Goal: Task Accomplishment & Management: Complete application form

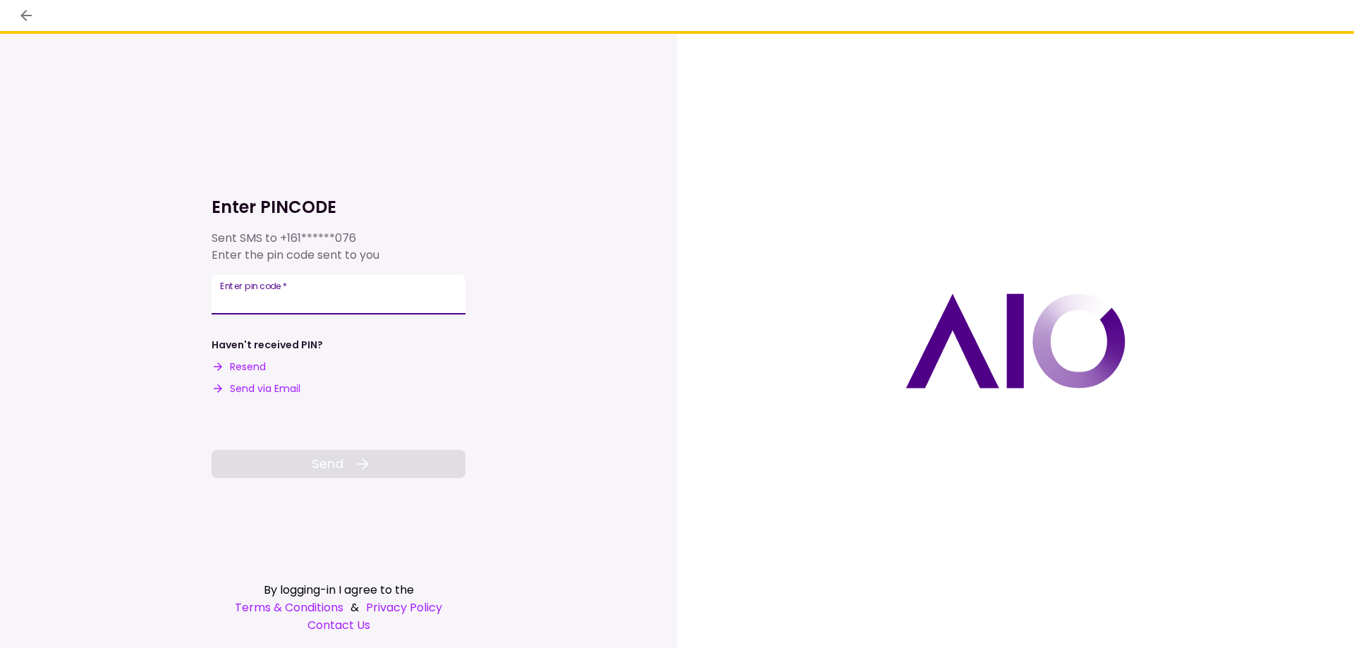
click at [393, 297] on input "Enter pin code   *" at bounding box center [339, 294] width 254 height 39
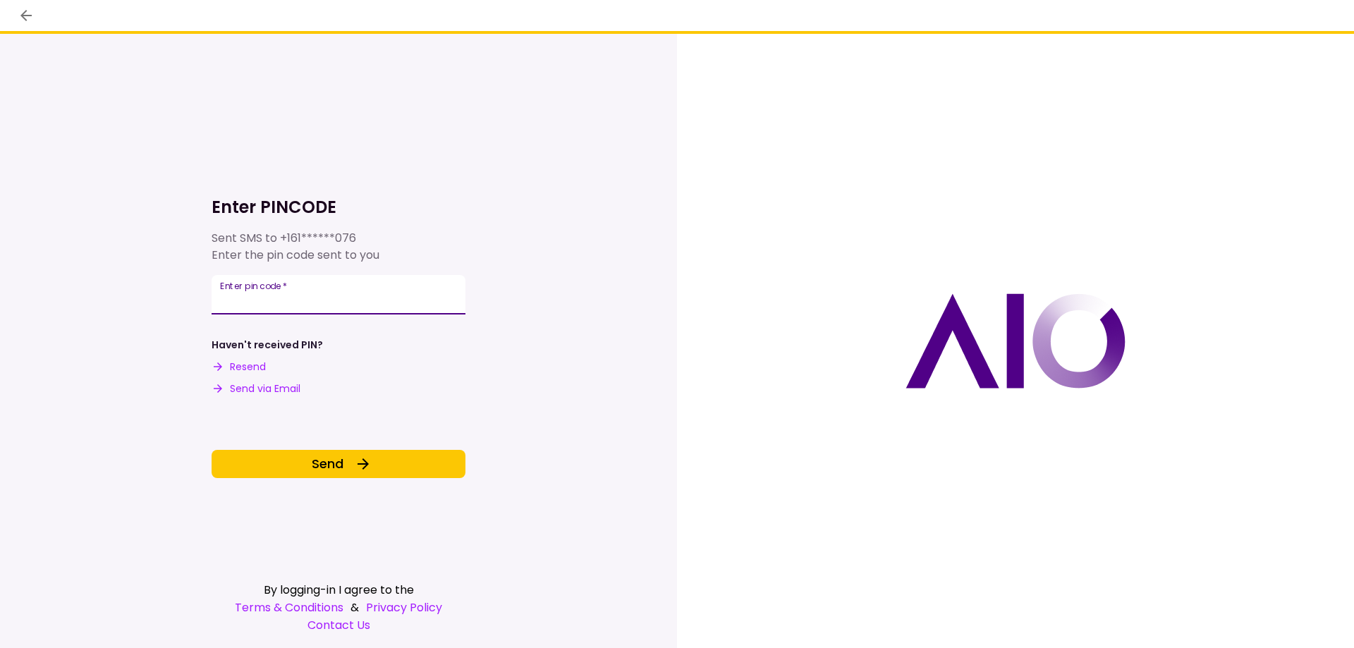
type input "******"
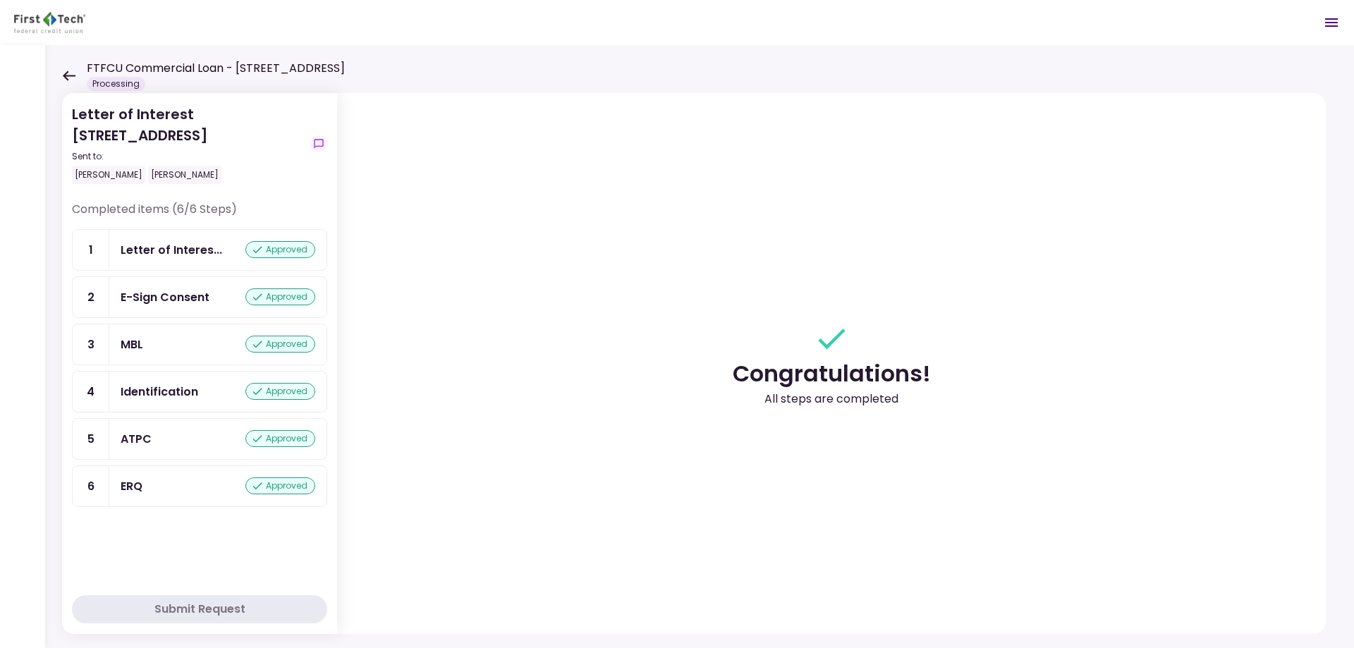
click at [71, 77] on icon at bounding box center [68, 76] width 13 height 11
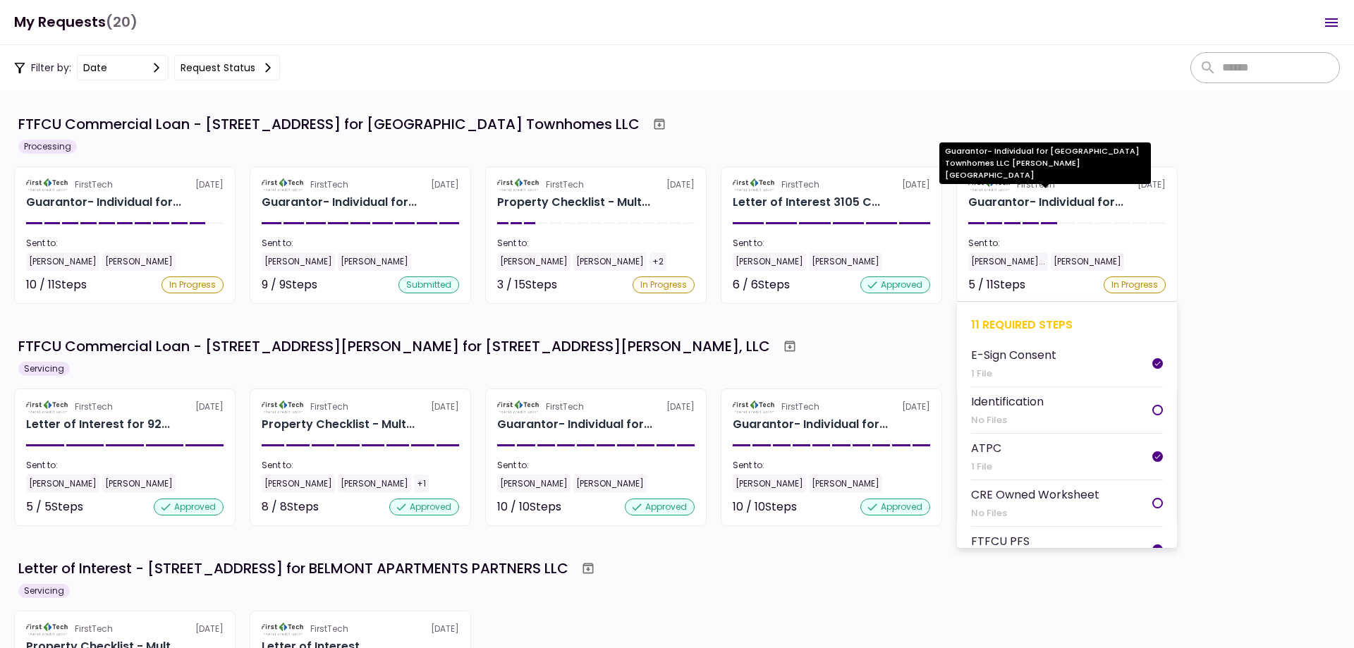
click at [1014, 201] on div "Guarantor- Individual for..." at bounding box center [1045, 202] width 155 height 17
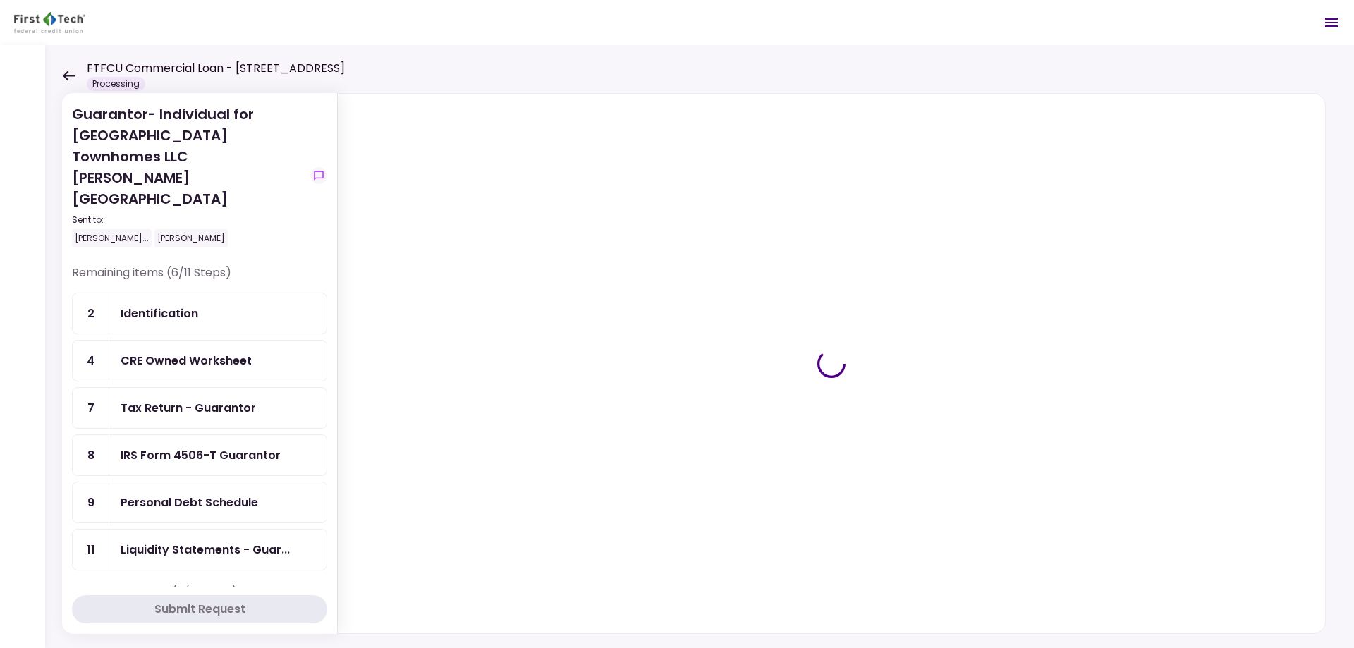
click at [209, 305] on div "Identification" at bounding box center [218, 314] width 195 height 18
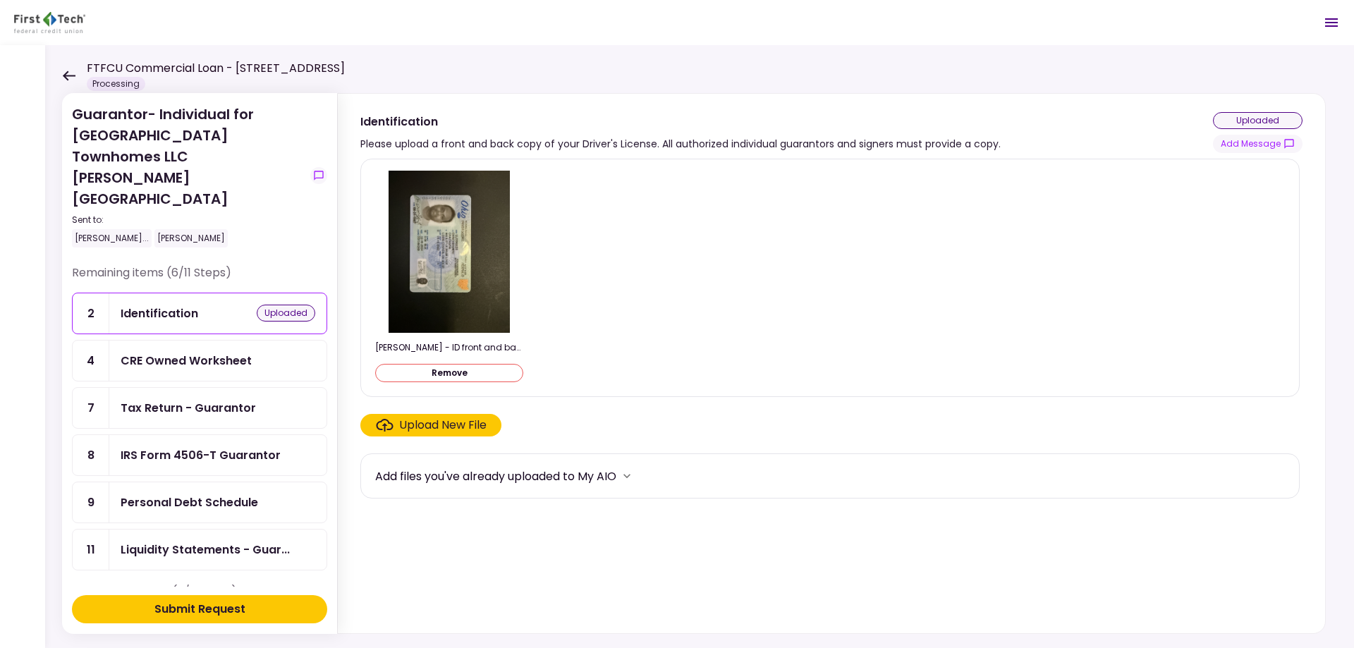
click at [258, 611] on button "Submit Request" at bounding box center [199, 609] width 255 height 28
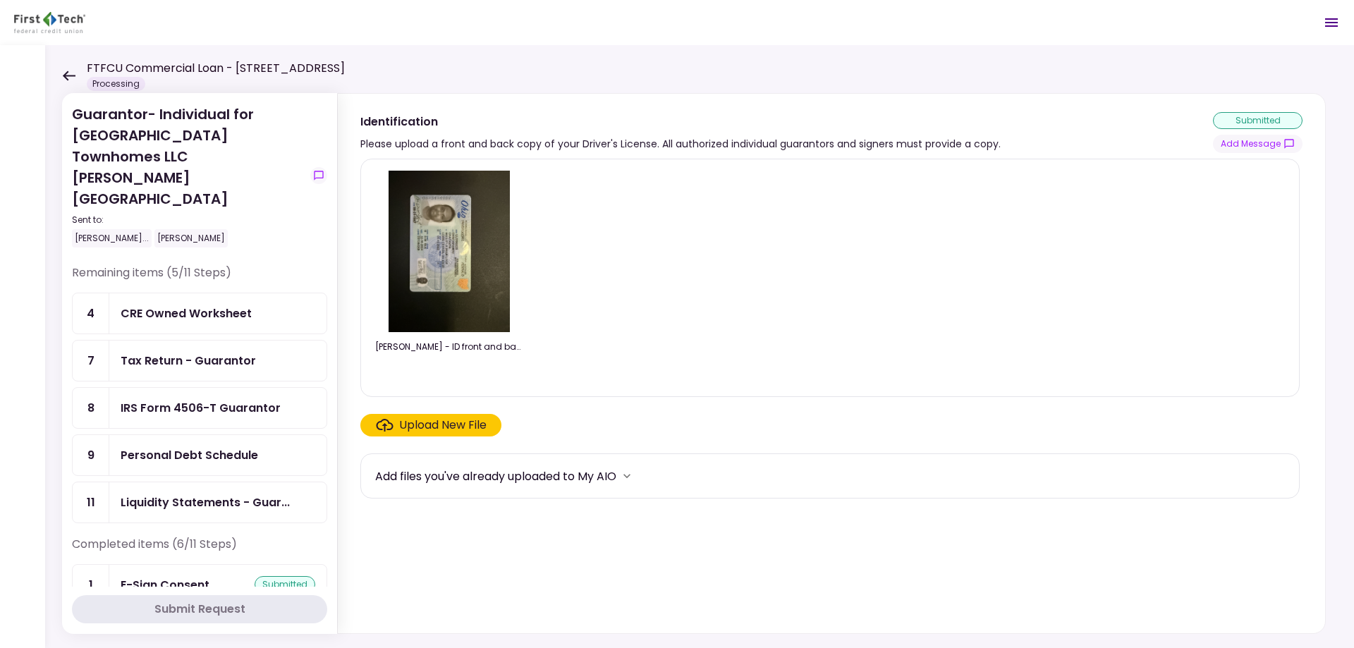
click at [246, 305] on div "CRE Owned Worksheet" at bounding box center [186, 314] width 131 height 18
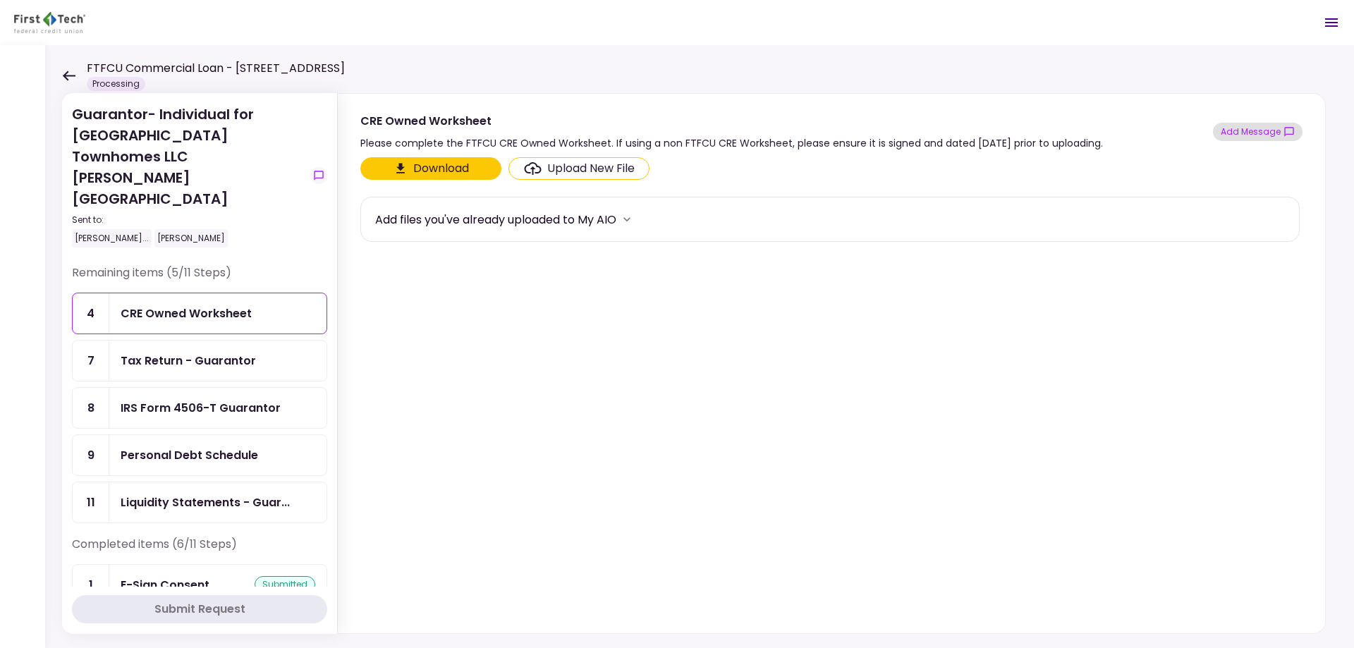
click at [1276, 130] on button "Add Message" at bounding box center [1258, 132] width 90 height 18
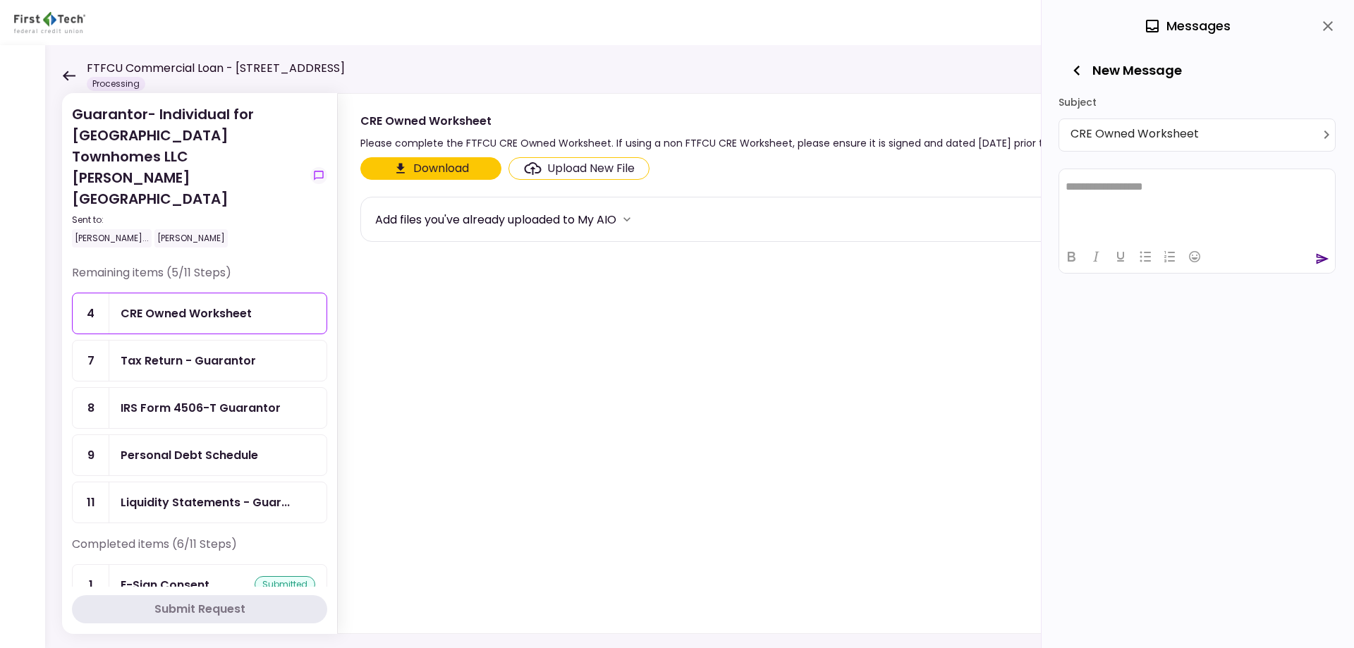
click at [1159, 203] on html "**********" at bounding box center [1197, 186] width 276 height 35
click at [1321, 256] on icon "send" at bounding box center [1322, 258] width 13 height 11
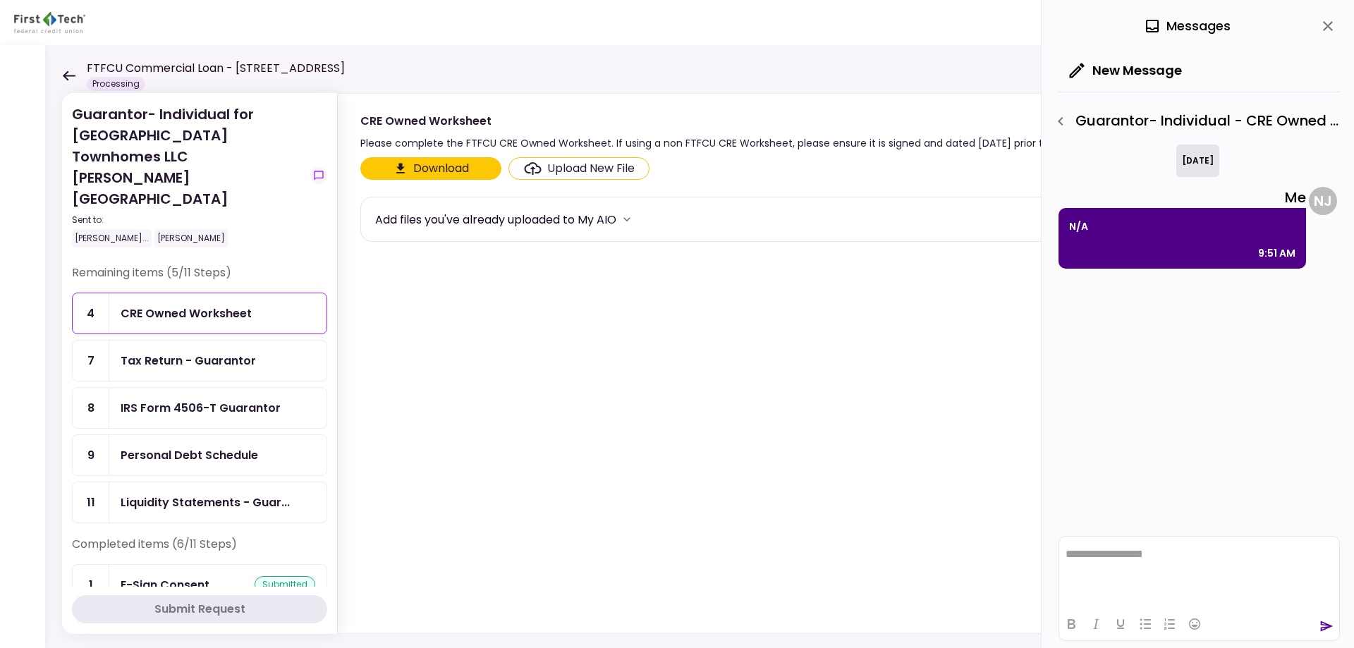
click at [1328, 25] on icon "close" at bounding box center [1328, 26] width 10 height 10
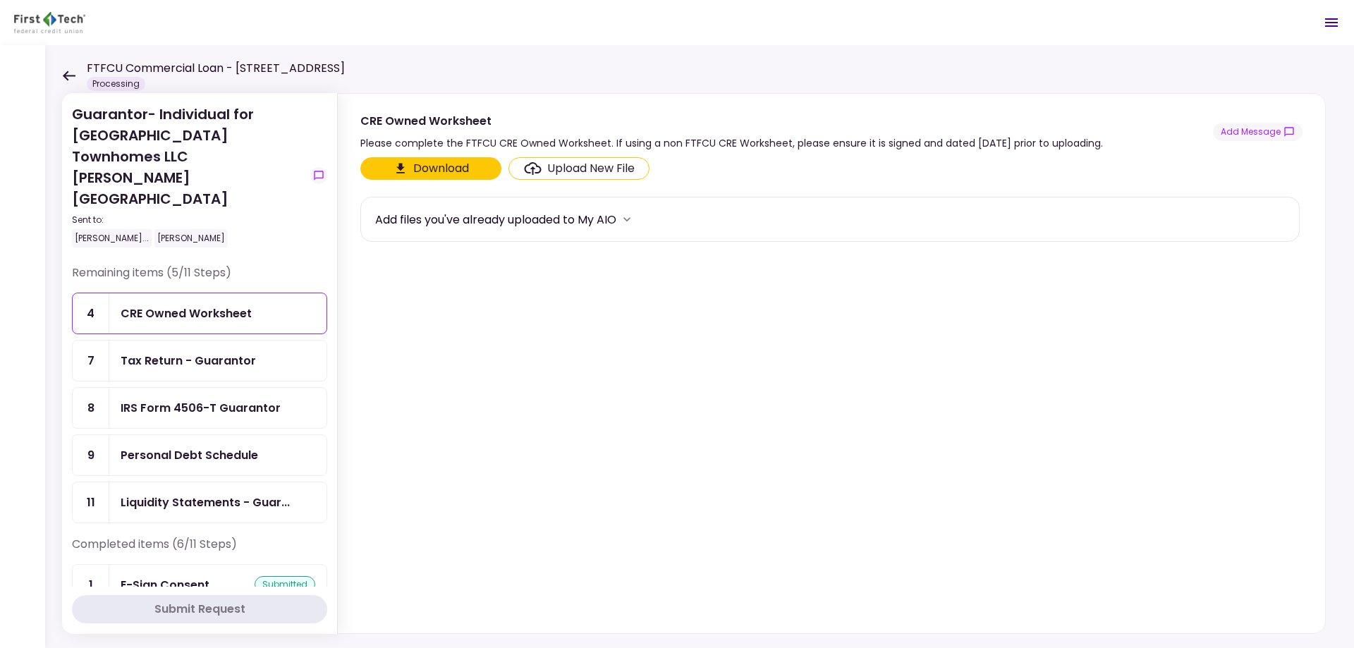
click at [201, 352] on div "Tax Return - Guarantor" at bounding box center [188, 361] width 135 height 18
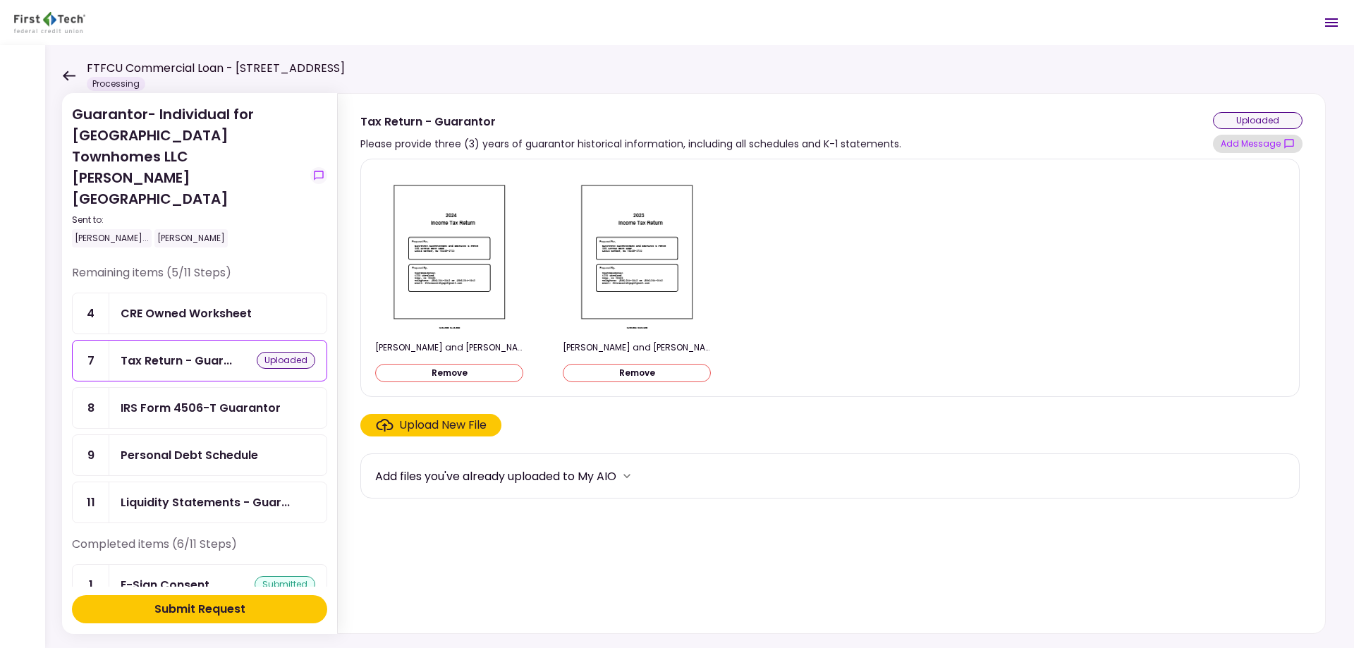
click at [1279, 144] on button "Add Message" at bounding box center [1258, 144] width 90 height 18
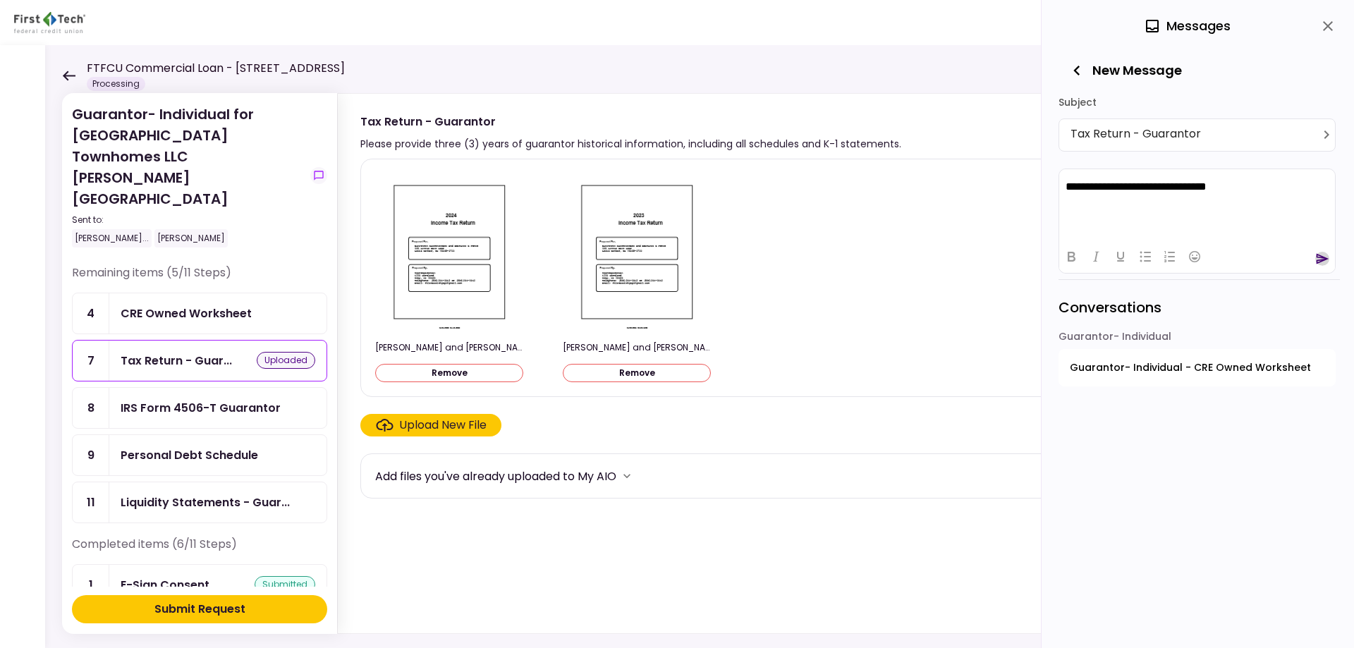
click at [1316, 256] on icon "send" at bounding box center [1322, 258] width 13 height 11
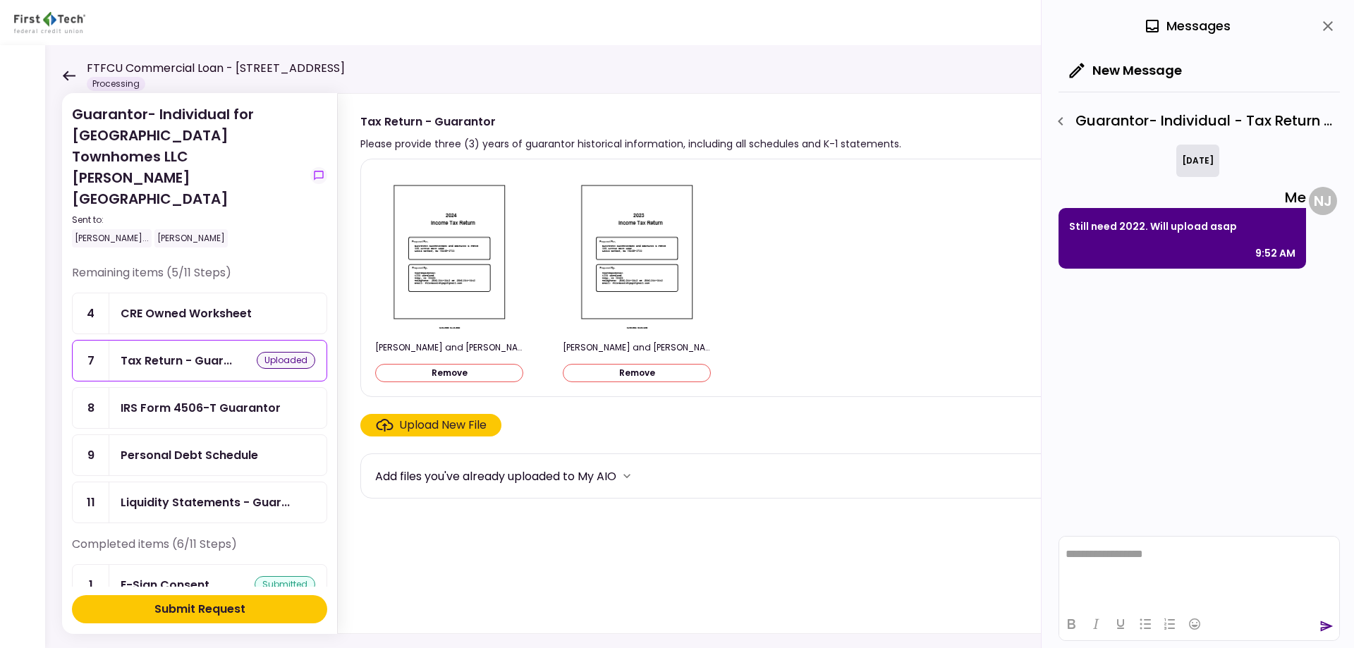
click at [230, 610] on div "Submit Request" at bounding box center [199, 609] width 91 height 17
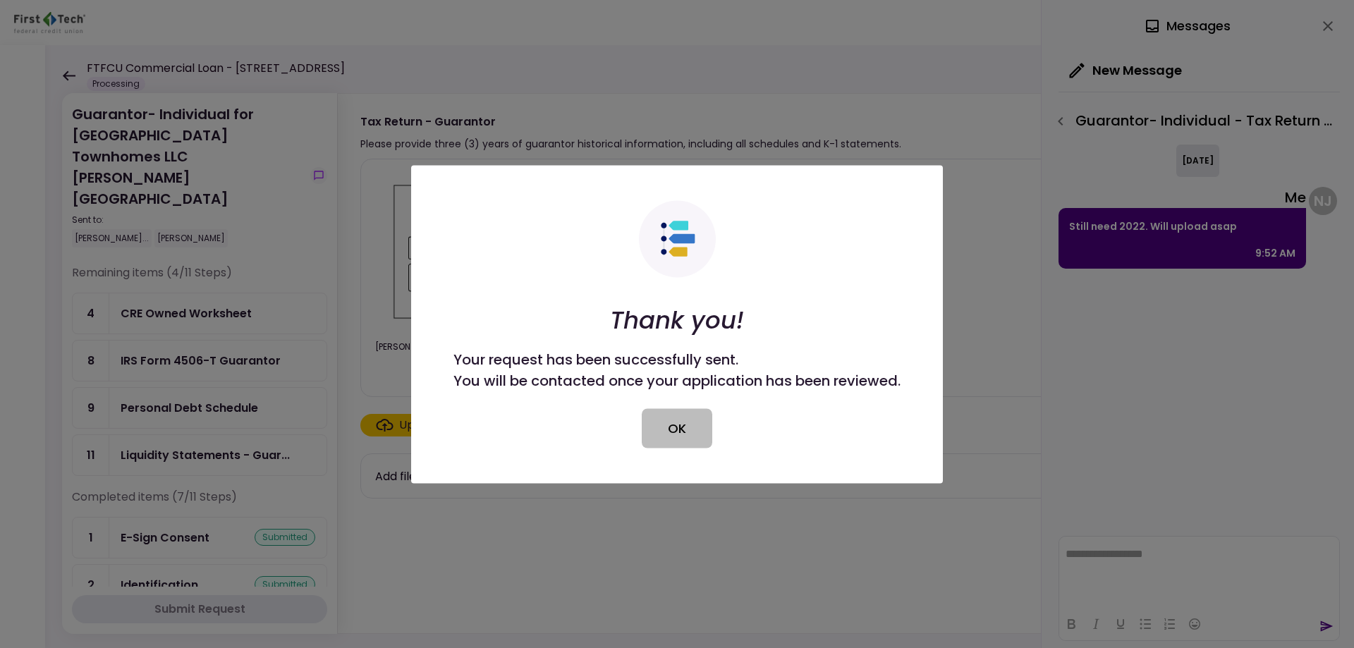
click at [680, 424] on button "OK" at bounding box center [677, 427] width 71 height 39
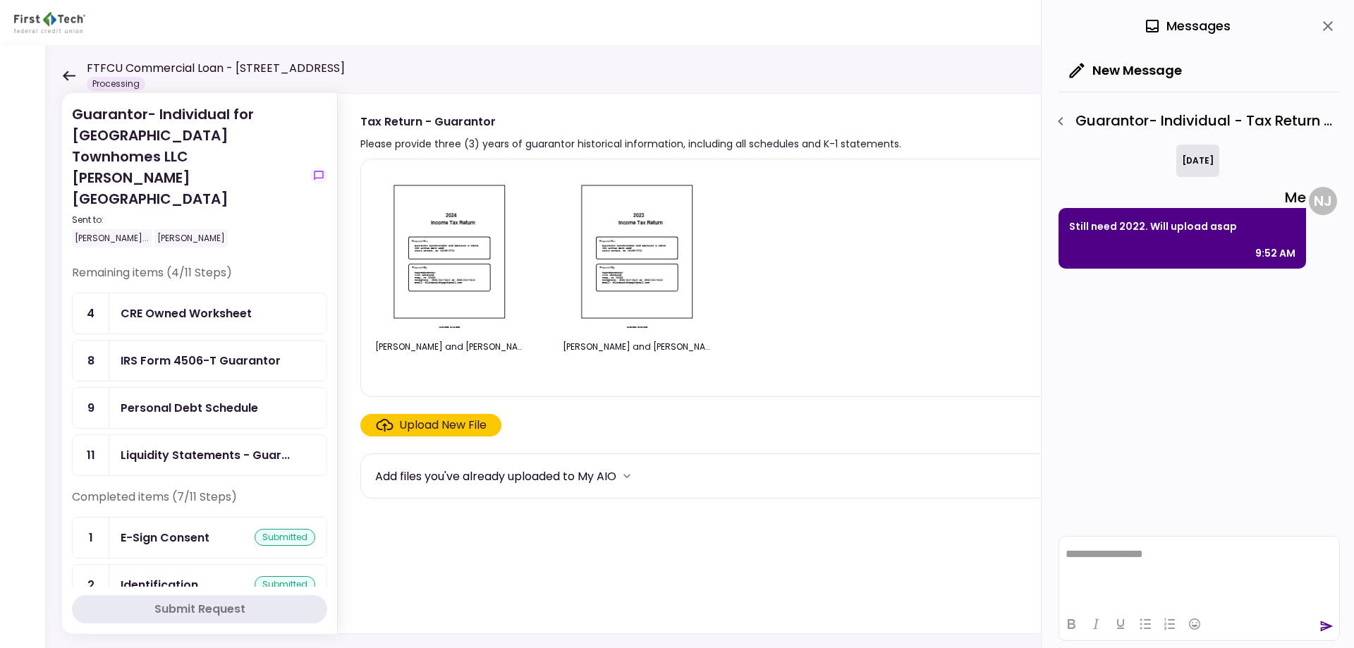
click at [220, 435] on div "Liquidity Statements - Guar..." at bounding box center [217, 455] width 217 height 40
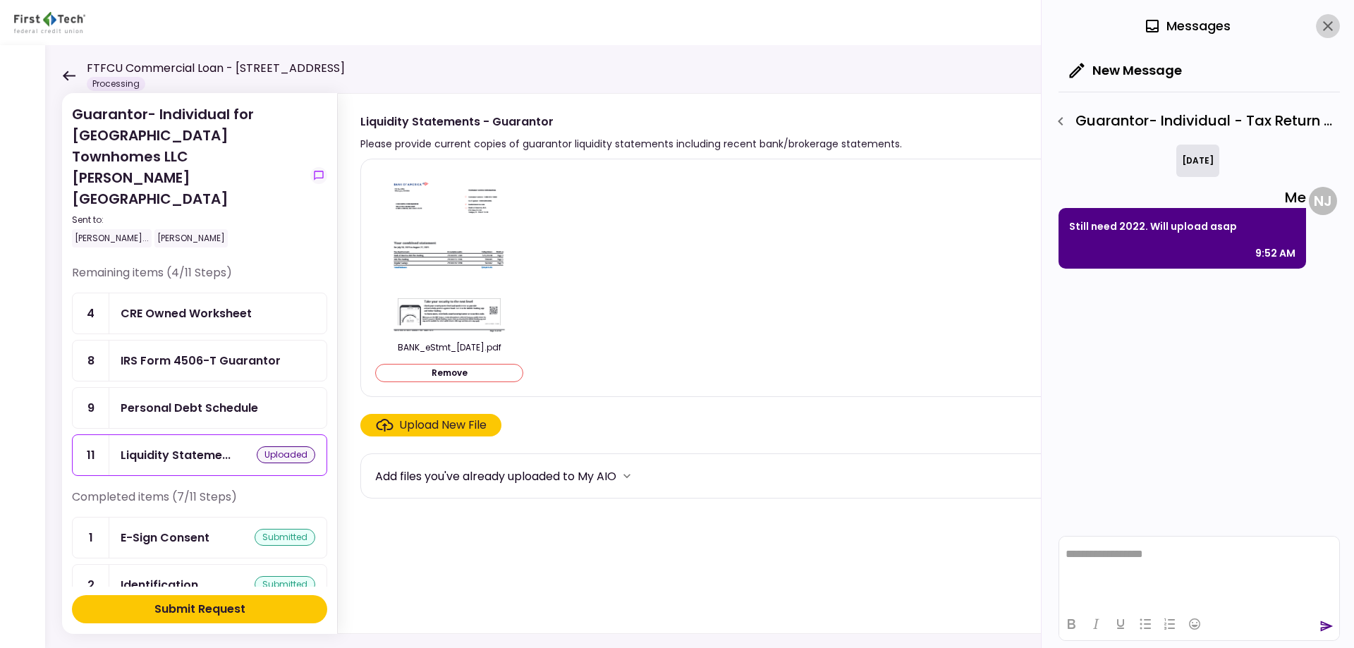
click at [1330, 23] on icon "close" at bounding box center [1327, 26] width 17 height 17
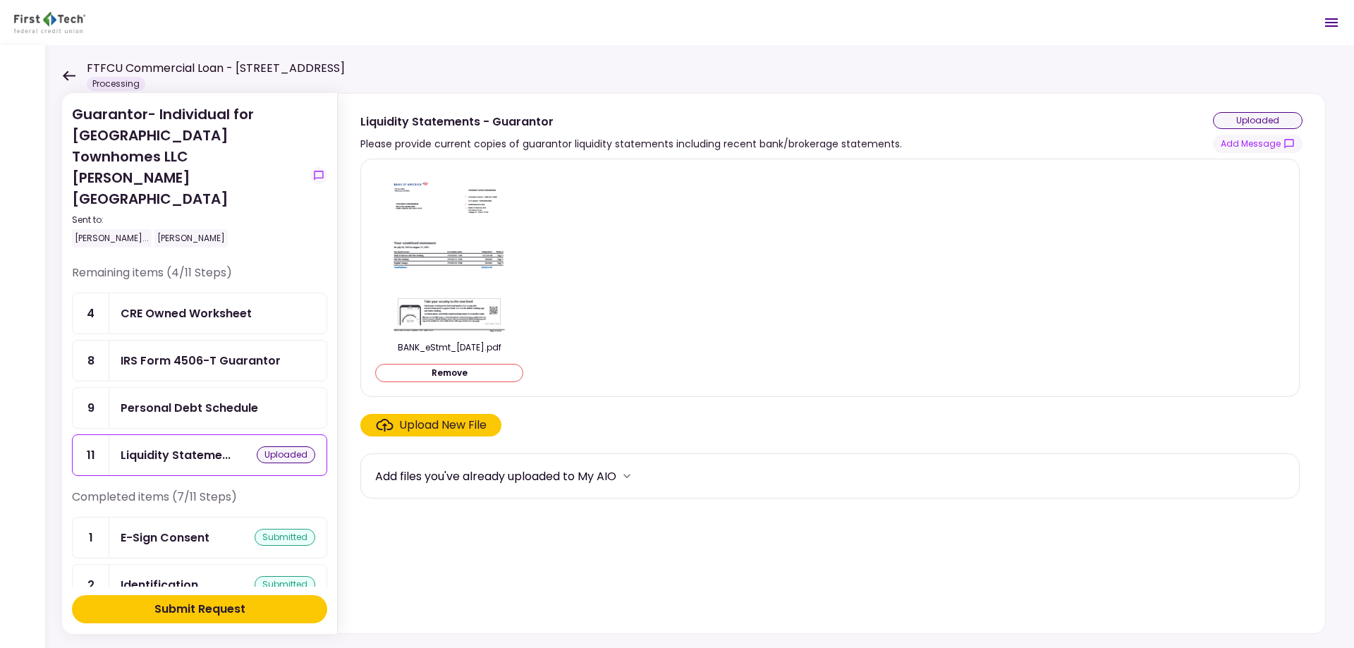
click at [270, 612] on button "Submit Request" at bounding box center [199, 609] width 255 height 28
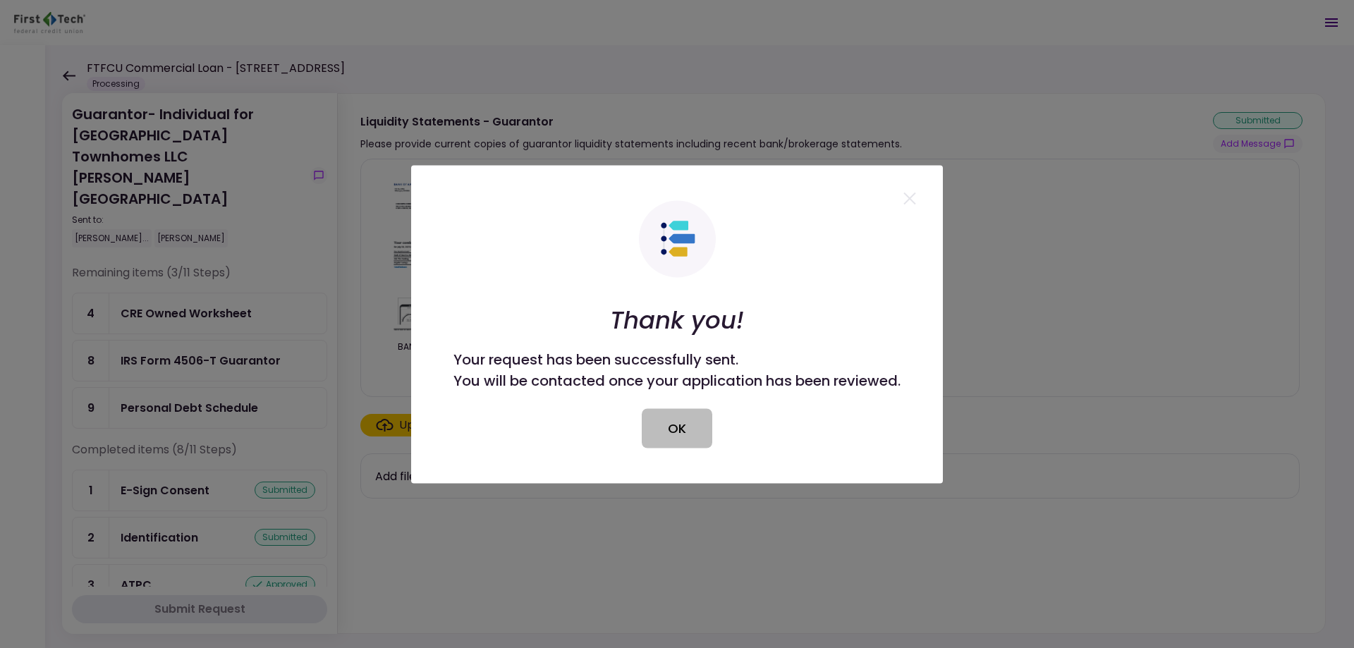
click at [683, 424] on button "OK" at bounding box center [677, 427] width 71 height 39
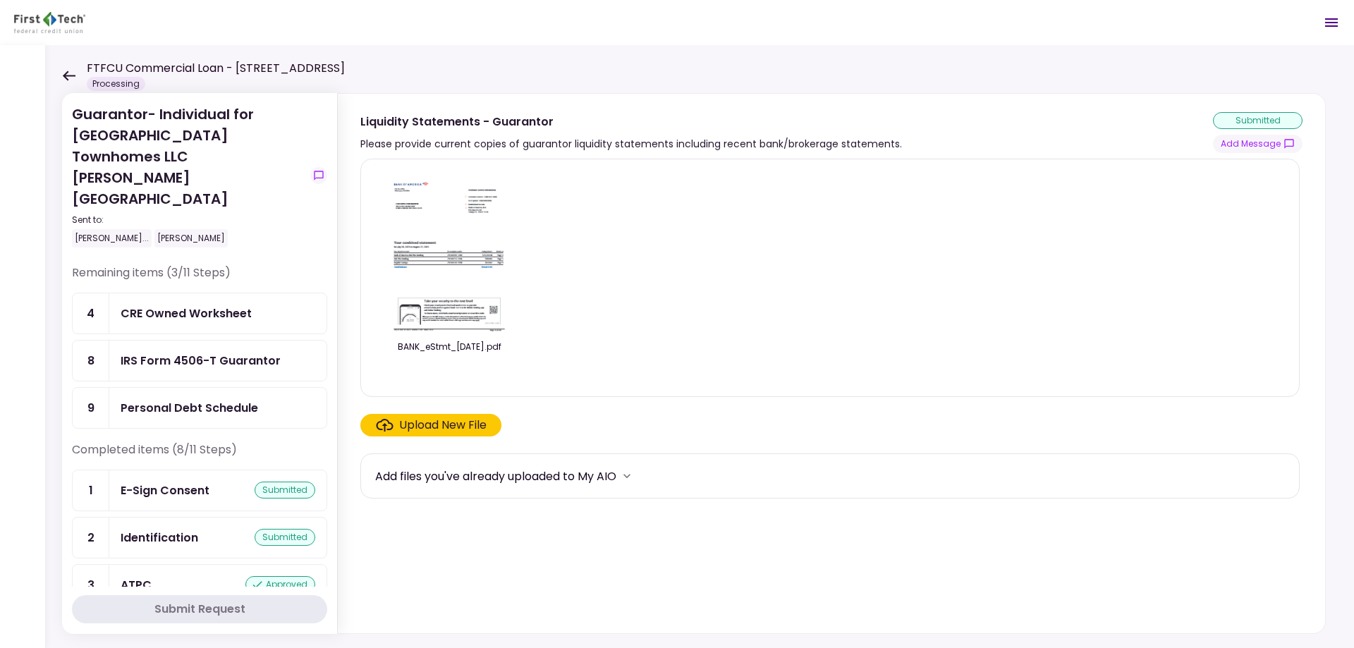
click at [68, 76] on icon at bounding box center [68, 76] width 13 height 11
